Goal: Transaction & Acquisition: Obtain resource

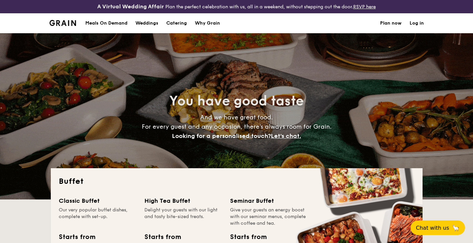
select select
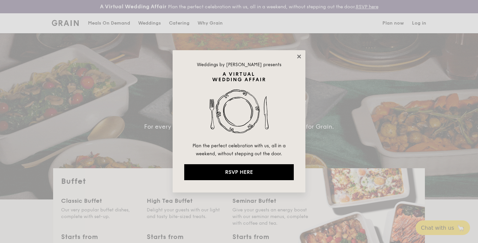
click at [299, 55] on icon at bounding box center [299, 56] width 6 height 6
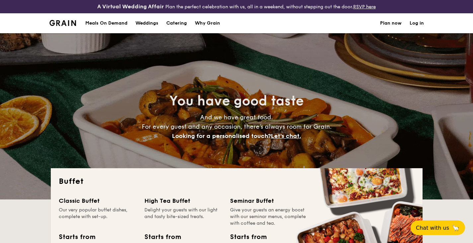
click at [417, 23] on link "Log in" at bounding box center [416, 23] width 14 height 20
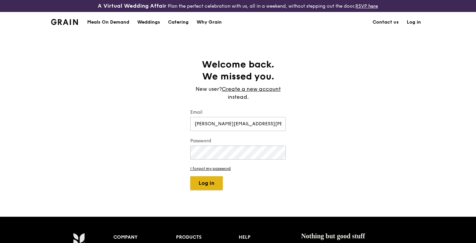
click at [206, 181] on button "Log in" at bounding box center [206, 183] width 33 height 14
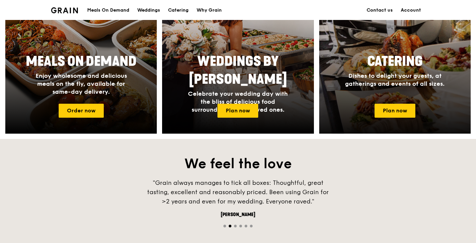
scroll to position [332, 0]
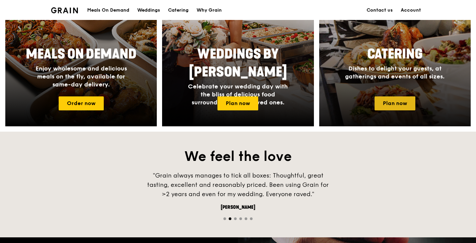
click at [398, 104] on link "Plan now" at bounding box center [395, 103] width 41 height 14
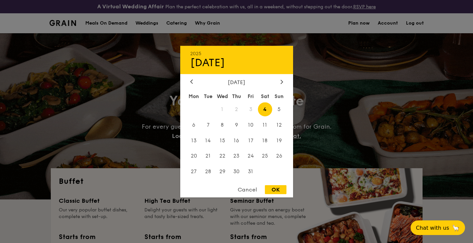
select select
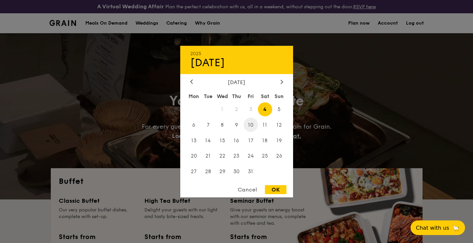
click at [252, 126] on span "10" at bounding box center [251, 124] width 14 height 14
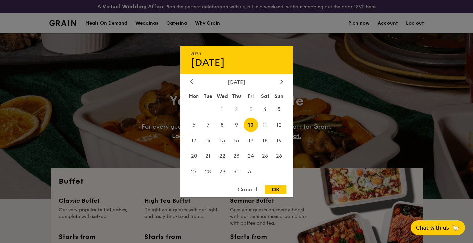
click at [280, 187] on div "OK" at bounding box center [276, 189] width 22 height 9
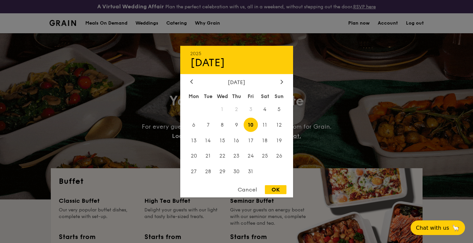
type input "Oct 10, 2025"
select select
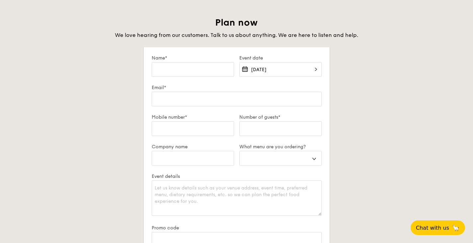
scroll to position [1128, 0]
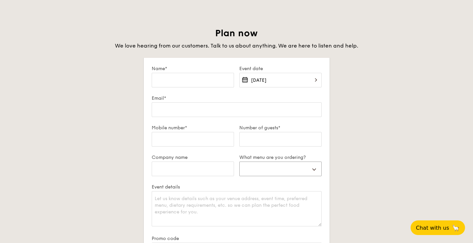
click at [300, 164] on select "Buffet Mini Buffet High Tea Canapés Meal Boxes Wedding" at bounding box center [280, 168] width 82 height 15
click at [397, 168] on div "Plan now We love hearing from our customers. Talk to us about anything. We are …" at bounding box center [237, 181] width 372 height 308
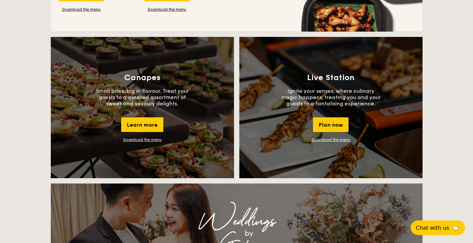
scroll to position [575, 0]
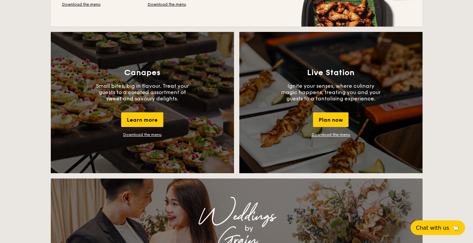
click at [147, 135] on link "Download the menu" at bounding box center [142, 134] width 38 height 5
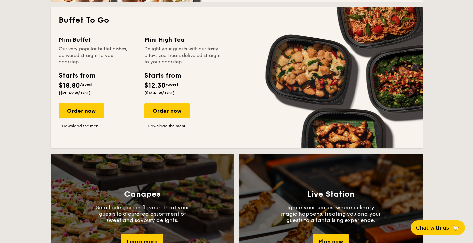
scroll to position [409, 0]
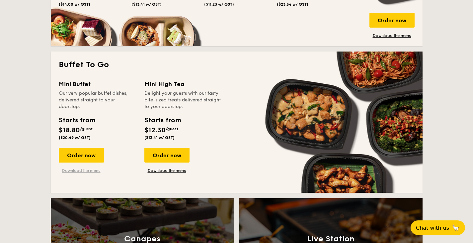
click at [86, 171] on link "Download the menu" at bounding box center [81, 170] width 45 height 5
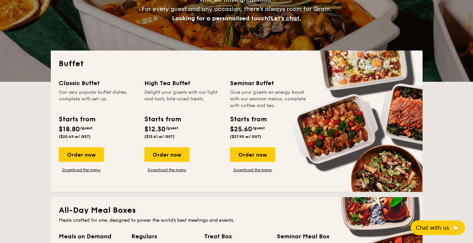
scroll to position [110, 0]
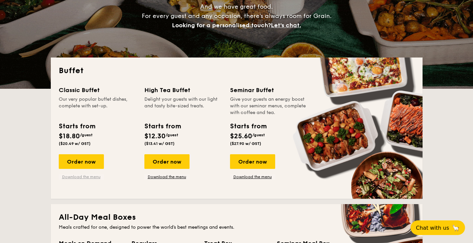
click at [69, 178] on link "Download the menu" at bounding box center [81, 176] width 45 height 5
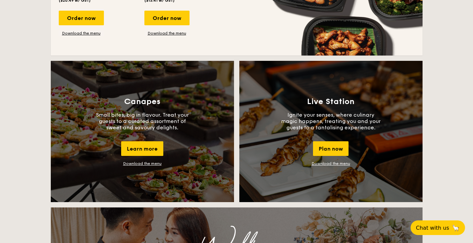
scroll to position [545, 0]
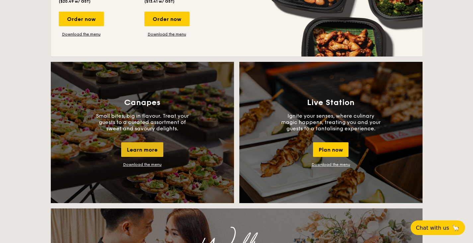
click at [141, 151] on div "Learn more" at bounding box center [142, 149] width 42 height 15
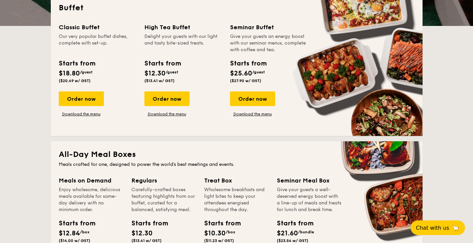
scroll to position [127, 0]
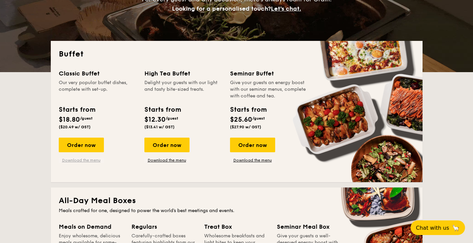
click at [86, 158] on link "Download the menu" at bounding box center [81, 159] width 45 height 5
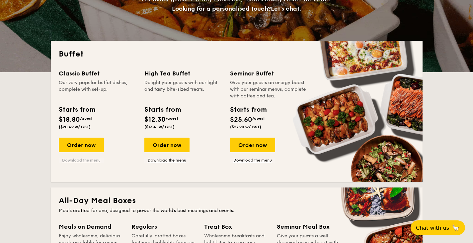
click at [85, 161] on link "Download the menu" at bounding box center [81, 159] width 45 height 5
